Goal: Task Accomplishment & Management: Use online tool/utility

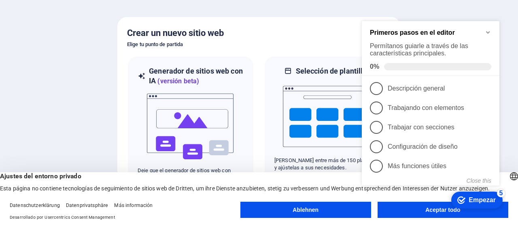
click div "checkmark Empezar 5 Primeros pasos en el editor Permítanos guiarle a través de …"
click at [303, 212] on font "Ablehnen" at bounding box center [306, 210] width 26 height 6
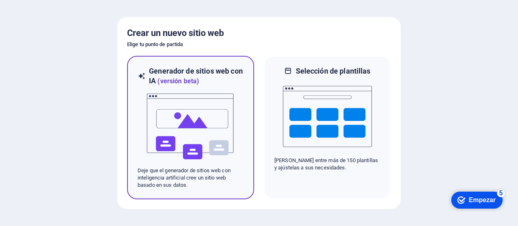
click at [197, 118] on img at bounding box center [190, 126] width 89 height 81
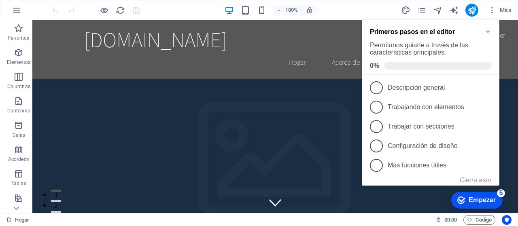
click at [19, 6] on icon "button" at bounding box center [17, 10] width 10 height 10
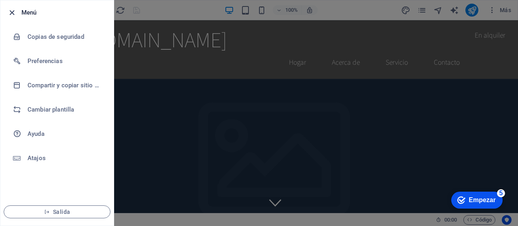
click at [11, 13] on icon "button" at bounding box center [11, 12] width 9 height 9
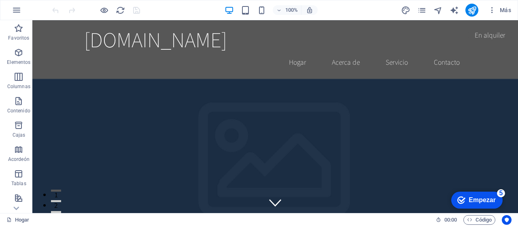
click at [12, 13] on icon "button" at bounding box center [17, 10] width 10 height 10
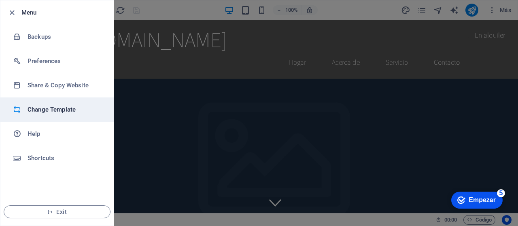
click at [63, 107] on h6 "Change Template" at bounding box center [65, 110] width 75 height 10
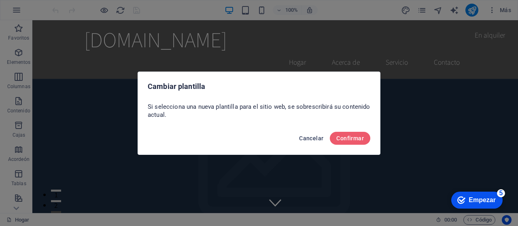
click at [310, 140] on font "Cancelar" at bounding box center [311, 138] width 24 height 6
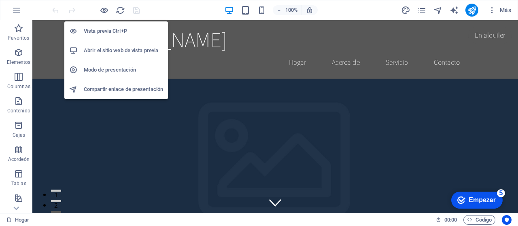
click at [113, 48] on font "Abrir el sitio web de vista previa" at bounding box center [121, 50] width 74 height 6
